Goal: Task Accomplishment & Management: Use online tool/utility

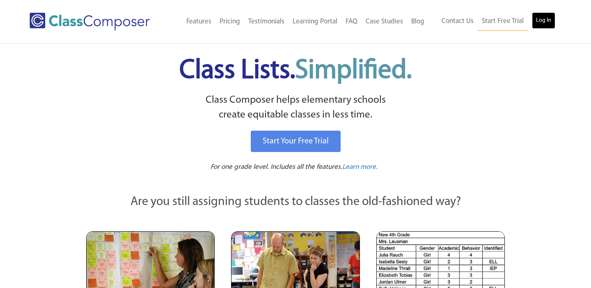
click at [537, 24] on link "Log In" at bounding box center [543, 20] width 23 height 16
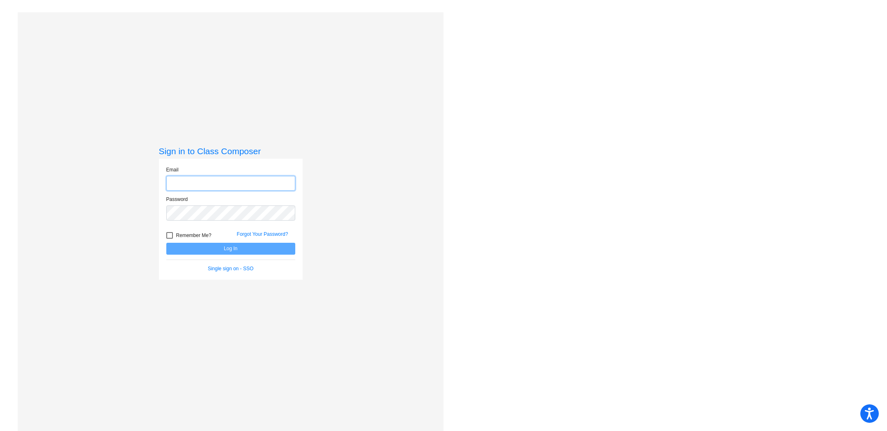
type input "colettal@harrisontwp.k12.nj.us"
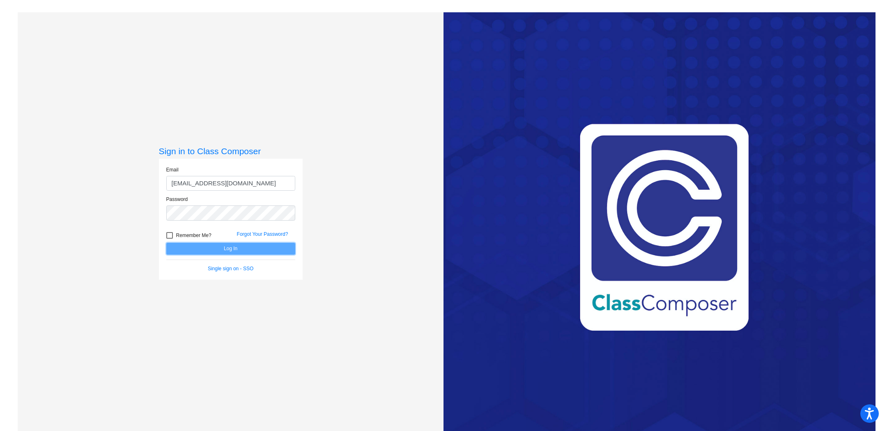
click at [230, 252] on button "Log In" at bounding box center [230, 249] width 129 height 12
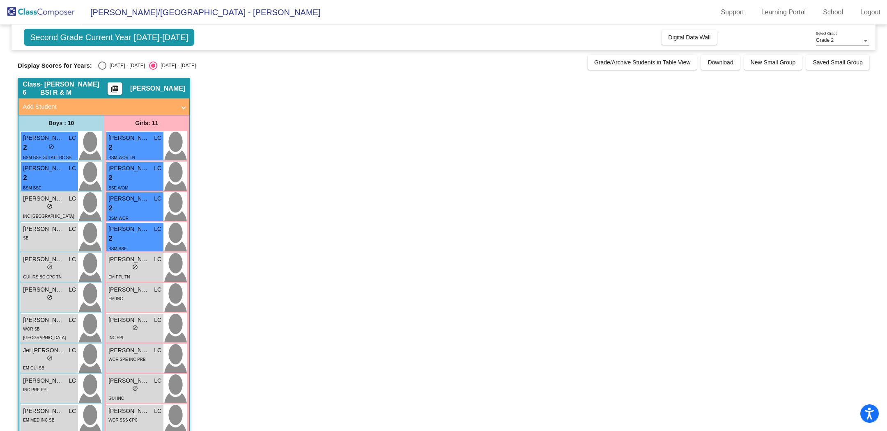
click at [114, 58] on div "Display Scores for Years: 2024 - 2025 2025 - 2026 Grade/Archive Students in Tab…" at bounding box center [443, 62] width 851 height 15
click at [111, 65] on div "2024 - 2025" at bounding box center [125, 65] width 39 height 7
click at [102, 70] on input "2024 - 2025" at bounding box center [102, 70] width 0 height 0
radio input "true"
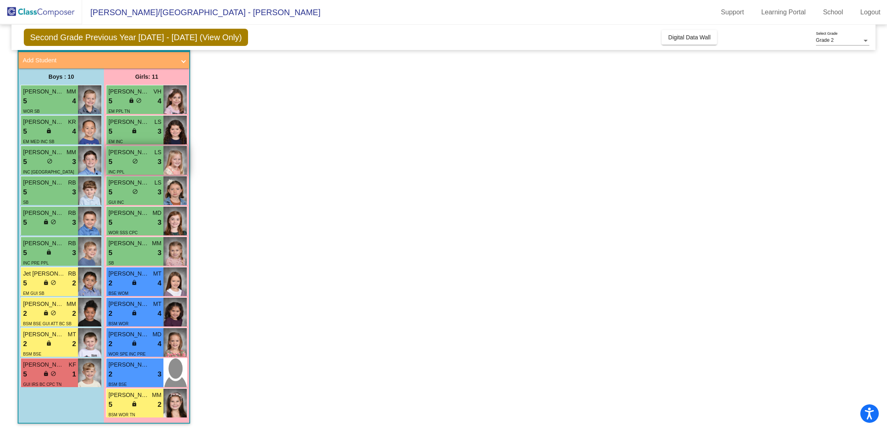
scroll to position [43, 0]
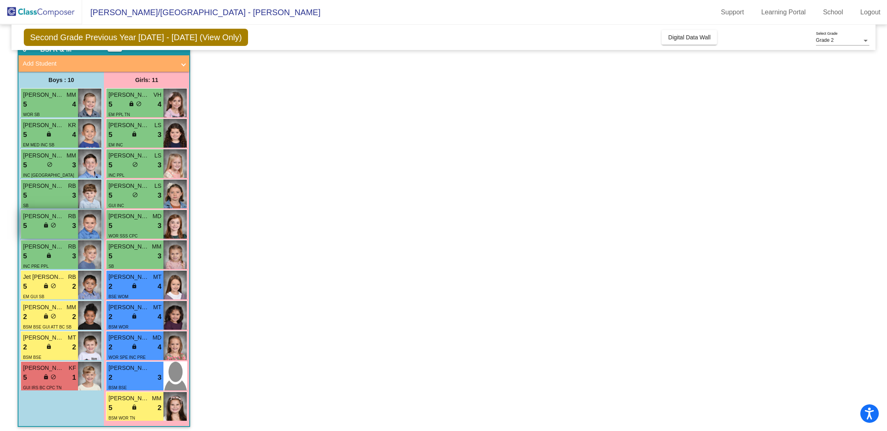
click at [44, 227] on div "lock do_not_disturb_alt" at bounding box center [49, 226] width 13 height 9
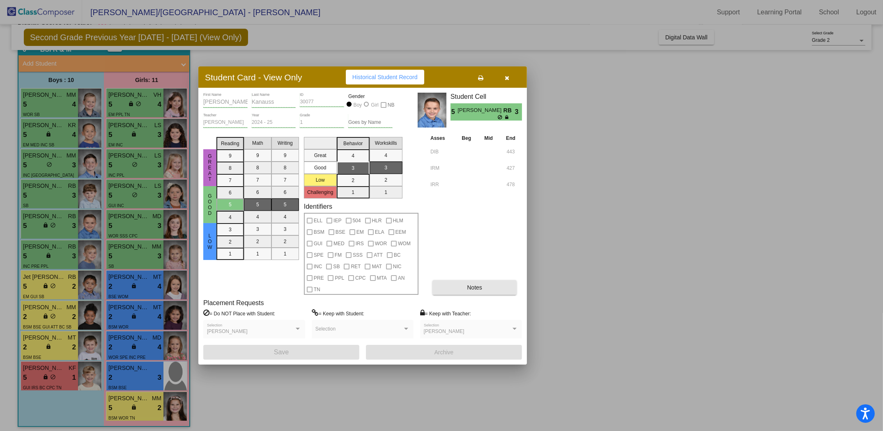
click at [496, 288] on button "Notes" at bounding box center [474, 287] width 84 height 15
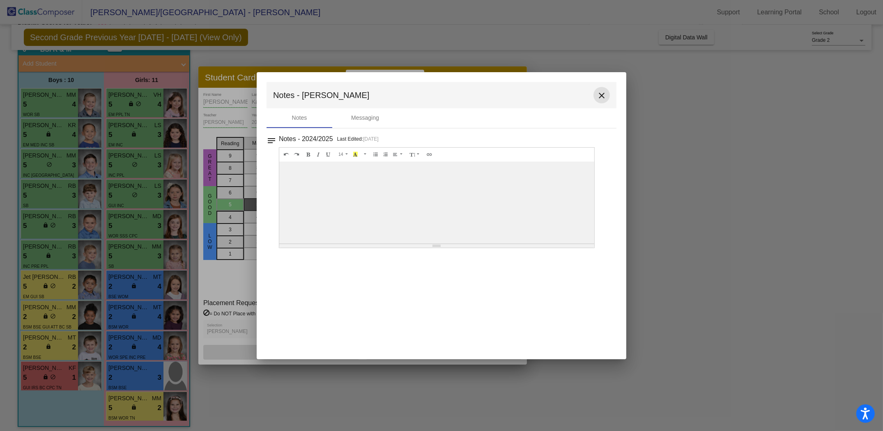
click at [603, 96] on mat-icon "close" at bounding box center [602, 96] width 10 height 10
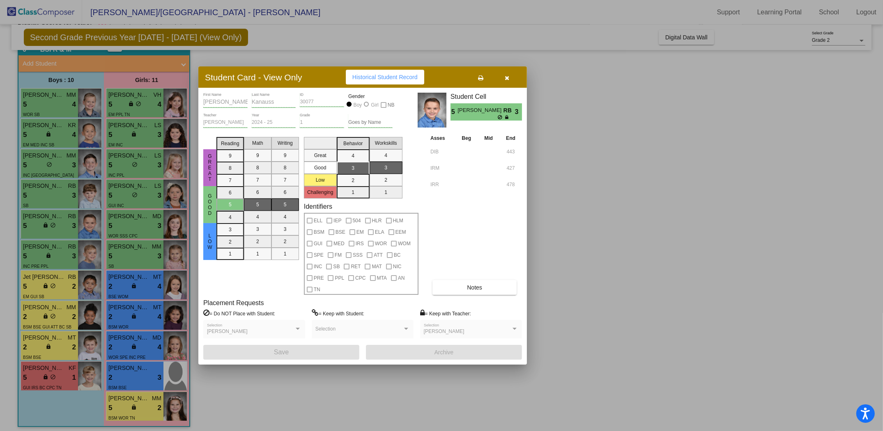
click at [51, 259] on div at bounding box center [441, 215] width 883 height 431
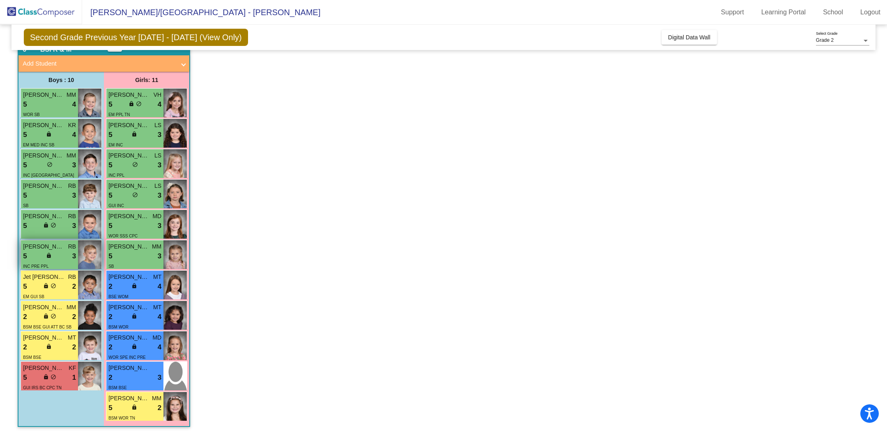
click at [47, 255] on span "lock" at bounding box center [49, 256] width 6 height 6
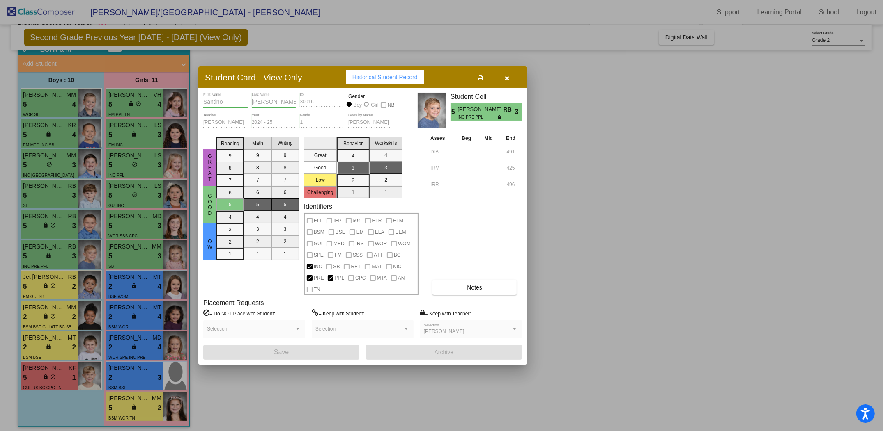
click at [490, 286] on button "Notes" at bounding box center [474, 287] width 84 height 15
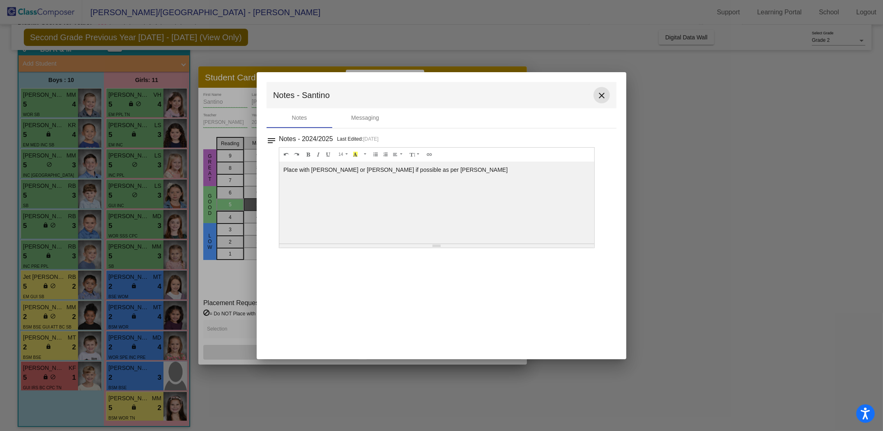
click at [603, 95] on mat-icon "close" at bounding box center [602, 96] width 10 height 10
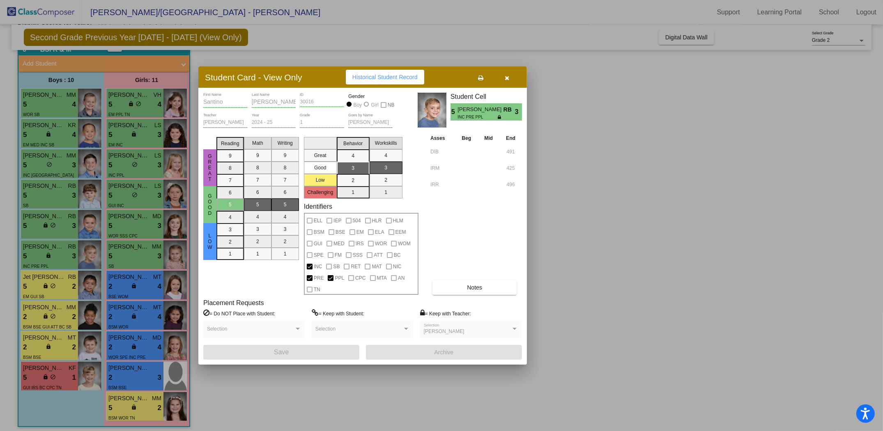
click at [507, 75] on icon "button" at bounding box center [507, 78] width 5 height 6
